Goal: Task Accomplishment & Management: Manage account settings

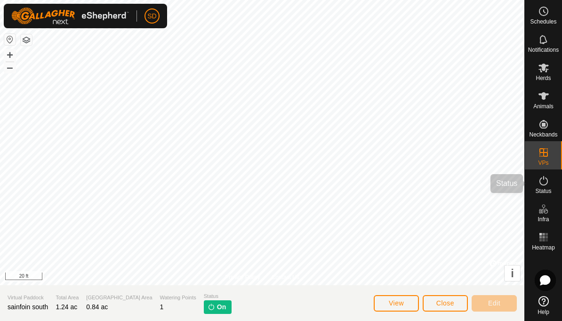
click at [547, 185] on icon at bounding box center [543, 180] width 11 height 11
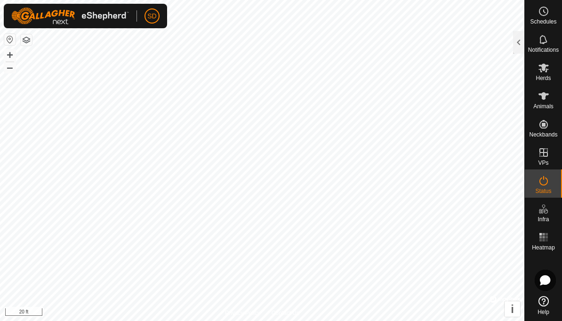
click at [517, 42] on div at bounding box center [518, 42] width 11 height 23
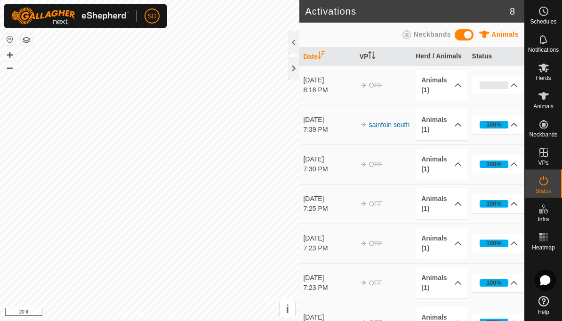
click at [544, 105] on span "Animals" at bounding box center [543, 107] width 20 height 6
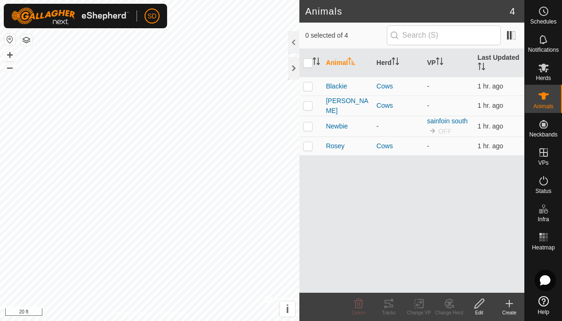
click at [542, 47] on span "Notifications" at bounding box center [543, 50] width 31 height 6
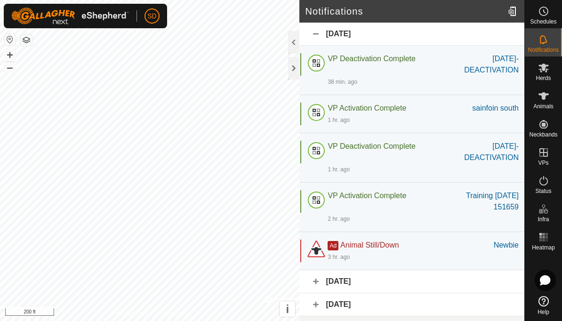
click at [293, 69] on div at bounding box center [293, 68] width 11 height 23
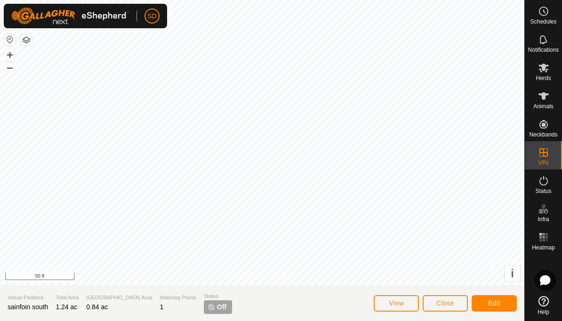
click at [498, 305] on span "Edit" at bounding box center [494, 303] width 12 height 8
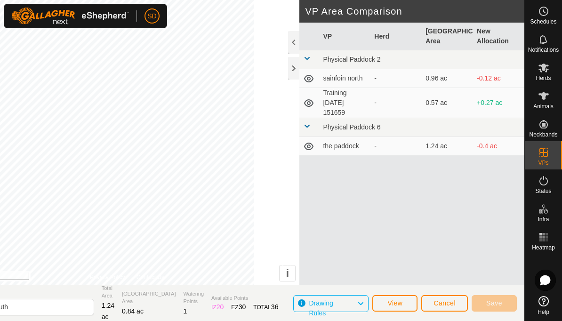
click at [294, 69] on div at bounding box center [293, 68] width 11 height 23
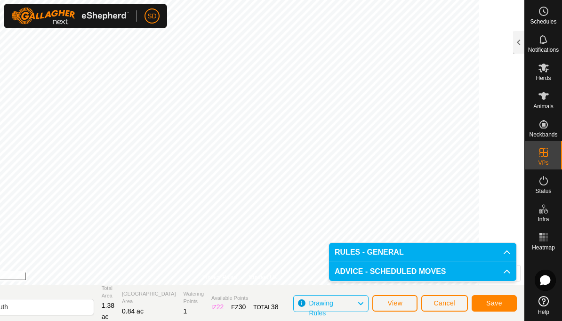
click at [497, 302] on span "Save" at bounding box center [494, 303] width 16 height 8
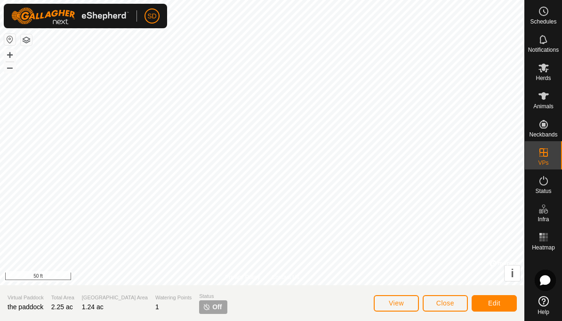
click at [493, 305] on span "Edit" at bounding box center [494, 303] width 12 height 8
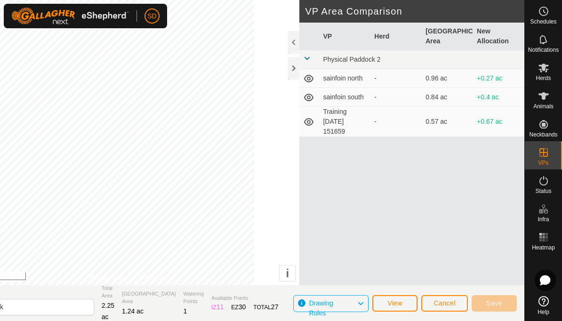
click at [291, 68] on div at bounding box center [293, 68] width 11 height 23
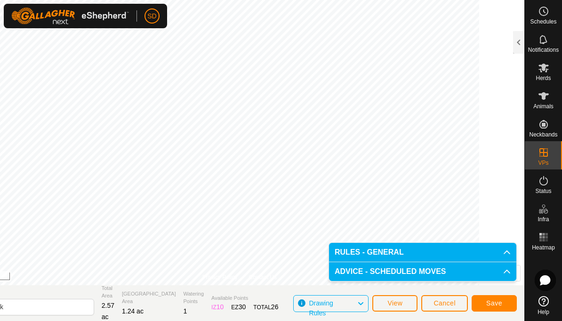
click at [500, 300] on span "Save" at bounding box center [494, 303] width 16 height 8
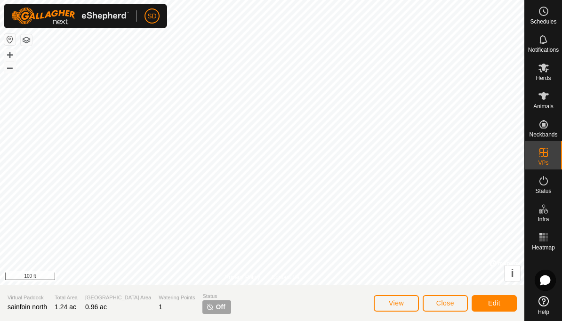
click at [500, 306] on span "Edit" at bounding box center [494, 303] width 12 height 8
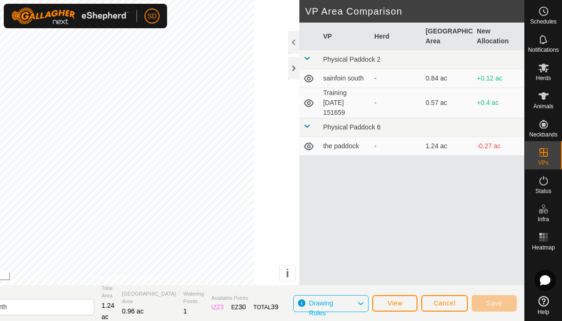
click at [295, 65] on div at bounding box center [293, 68] width 11 height 23
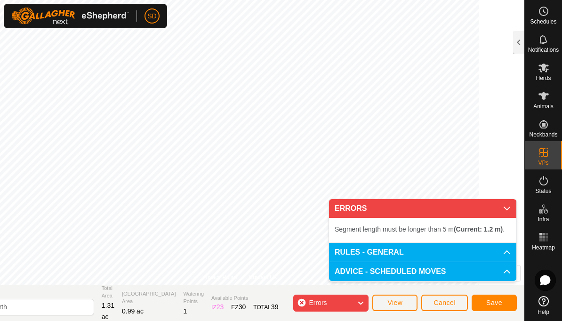
click at [456, 302] on button "Cancel" at bounding box center [444, 303] width 47 height 16
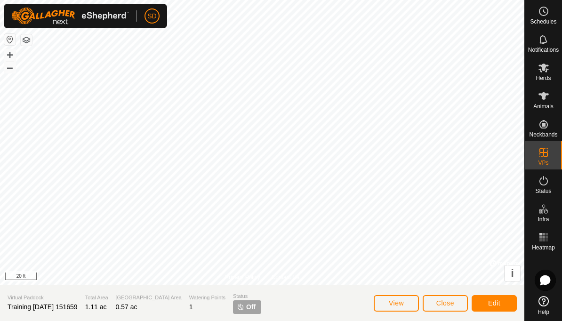
click at [447, 307] on span "Close" at bounding box center [445, 303] width 18 height 8
click at [499, 303] on span "Edit" at bounding box center [494, 303] width 12 height 8
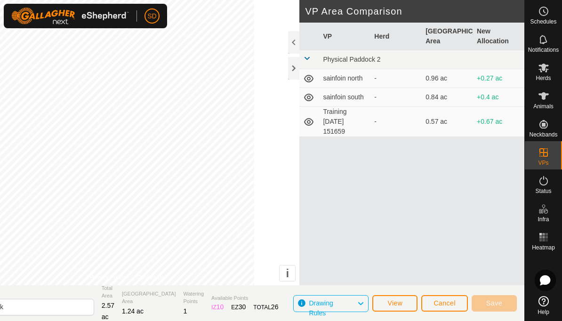
click at [294, 68] on div at bounding box center [293, 68] width 11 height 23
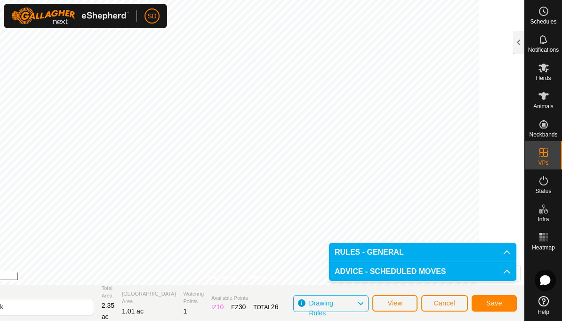
click at [499, 304] on span "Save" at bounding box center [494, 303] width 16 height 8
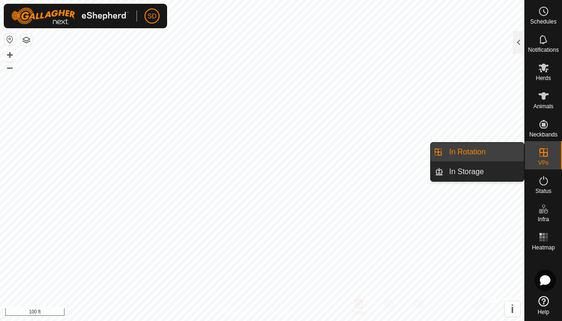
click at [492, 154] on link "In Rotation" at bounding box center [484, 152] width 81 height 19
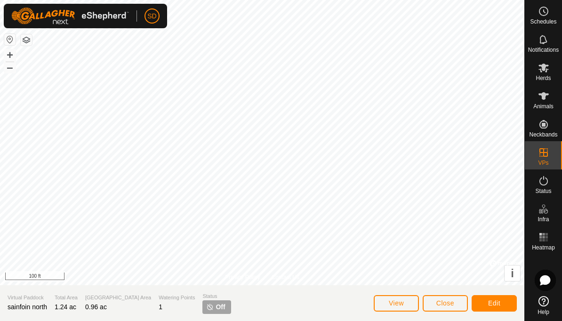
click at [501, 304] on button "Edit" at bounding box center [494, 303] width 45 height 16
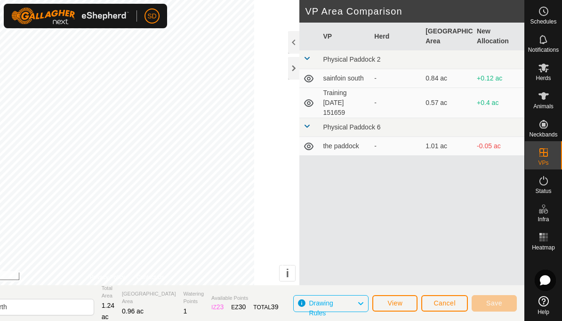
click at [295, 66] on div at bounding box center [293, 68] width 11 height 23
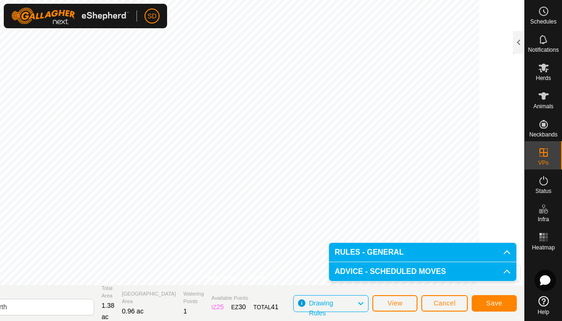
click at [498, 301] on span "Save" at bounding box center [494, 303] width 16 height 8
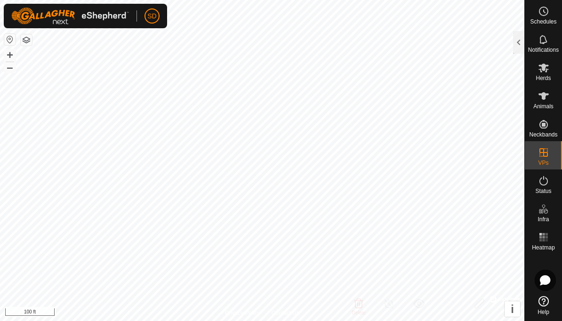
click at [543, 183] on icon at bounding box center [543, 180] width 11 height 11
click at [546, 182] on icon at bounding box center [543, 180] width 11 height 11
click at [546, 188] on span "Status" at bounding box center [543, 191] width 16 height 6
click at [520, 46] on div at bounding box center [518, 42] width 11 height 23
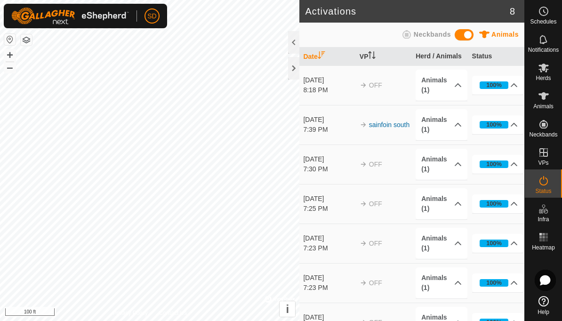
click at [543, 102] on es-animals-svg-icon at bounding box center [543, 96] width 17 height 15
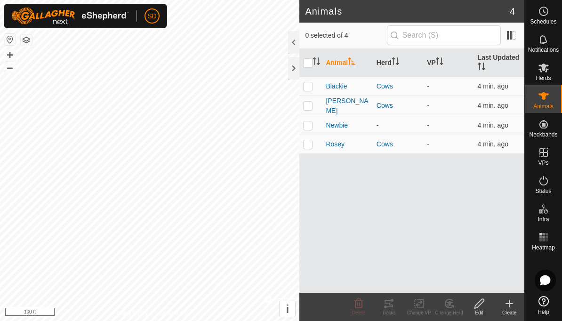
click at [297, 73] on div at bounding box center [293, 68] width 11 height 23
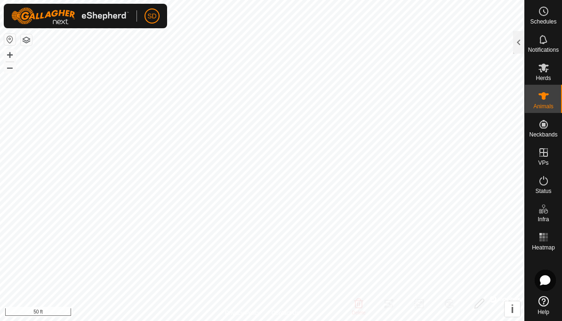
checkbox input "true"
click at [546, 99] on icon at bounding box center [543, 95] width 11 height 11
click at [540, 98] on icon at bounding box center [543, 95] width 11 height 11
click at [515, 40] on div at bounding box center [518, 42] width 11 height 23
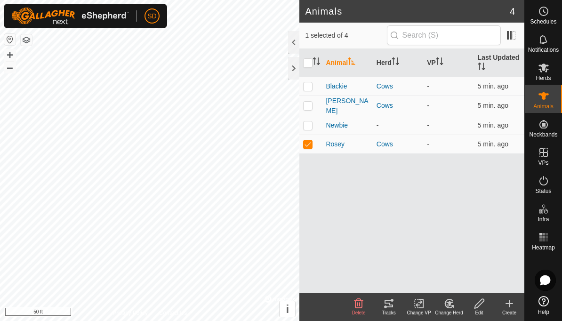
click at [339, 145] on span "Rosey" at bounding box center [335, 144] width 19 height 10
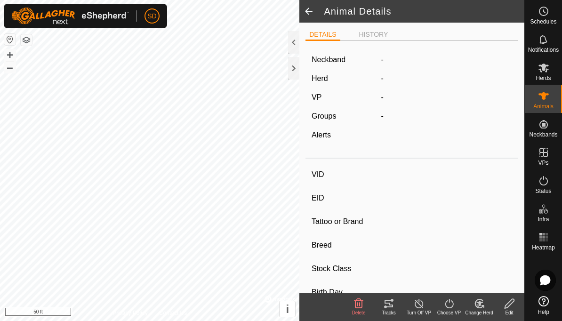
type input "Rosey"
type input "-"
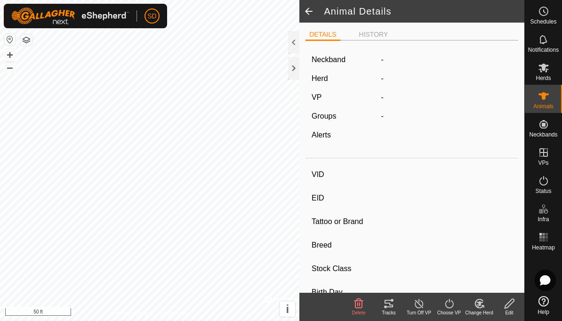
type input "0 kg"
type input "-"
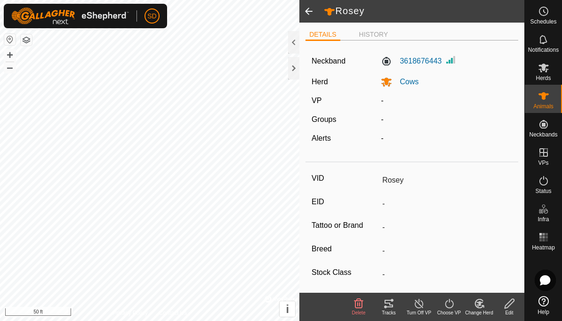
click at [378, 37] on li "HISTORY" at bounding box center [373, 35] width 37 height 10
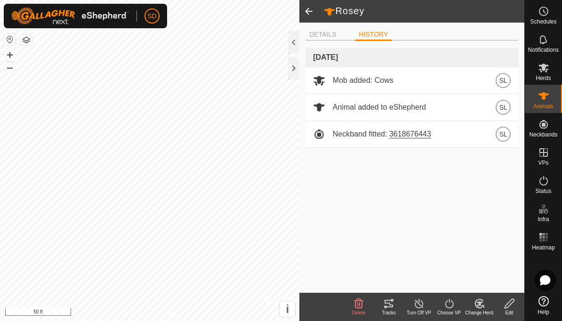
click at [312, 6] on span at bounding box center [308, 11] width 19 height 23
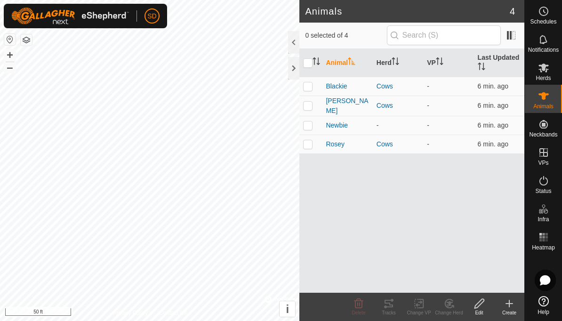
click at [297, 66] on div at bounding box center [293, 68] width 11 height 23
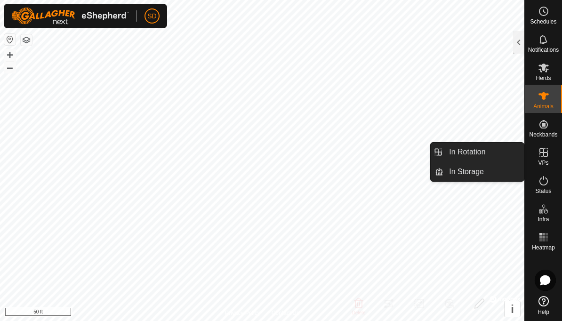
click at [484, 153] on span "In Rotation" at bounding box center [467, 151] width 36 height 11
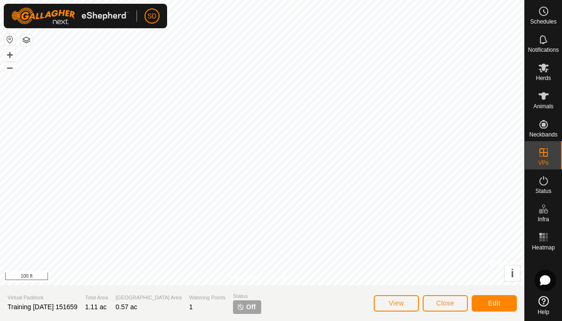
click at [441, 301] on span "Close" at bounding box center [445, 303] width 18 height 8
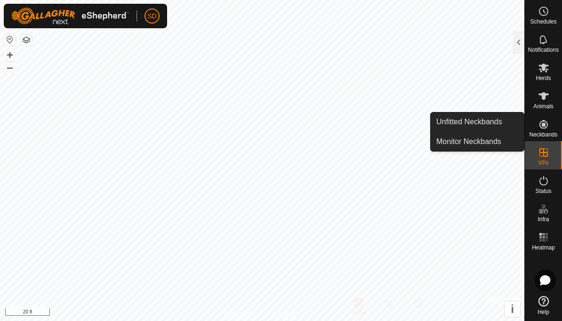
click at [544, 188] on span "Status" at bounding box center [543, 191] width 16 height 6
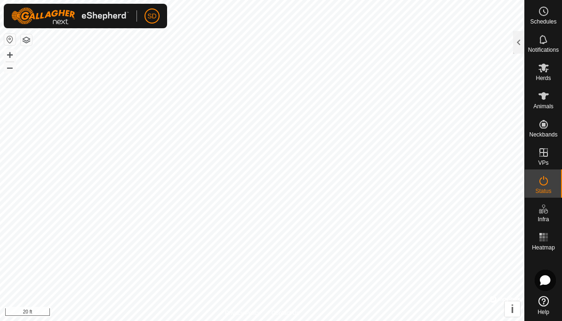
click at [514, 48] on div at bounding box center [518, 42] width 11 height 23
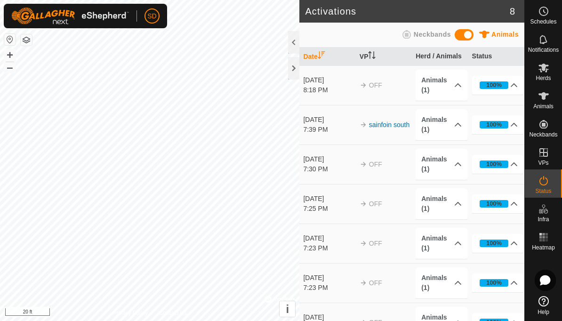
click at [453, 83] on p-accordion-header "Animals (1)" at bounding box center [442, 85] width 52 height 31
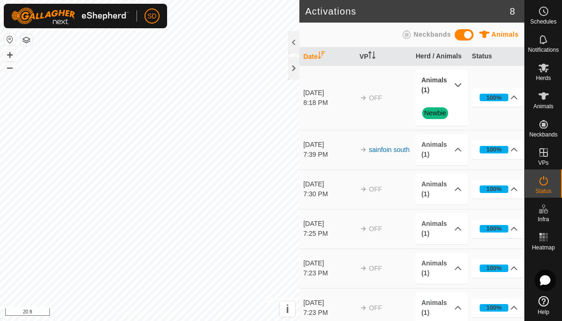
click at [460, 89] on p-accordion-header "Animals (1)" at bounding box center [442, 85] width 52 height 31
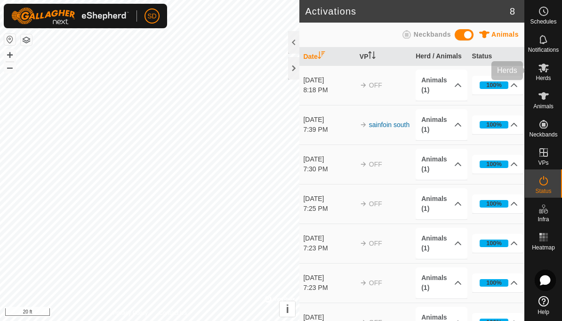
click at [545, 80] on span "Herds" at bounding box center [543, 78] width 15 height 6
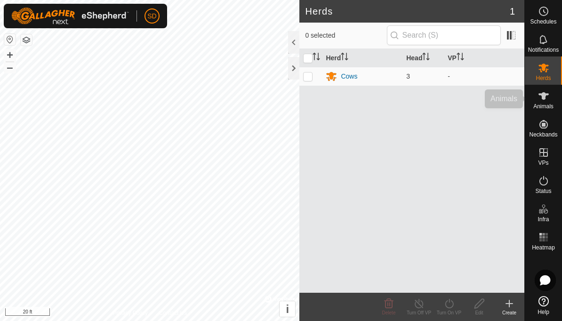
click at [548, 102] on es-animals-svg-icon at bounding box center [543, 96] width 17 height 15
